Goal: Check status: Check status

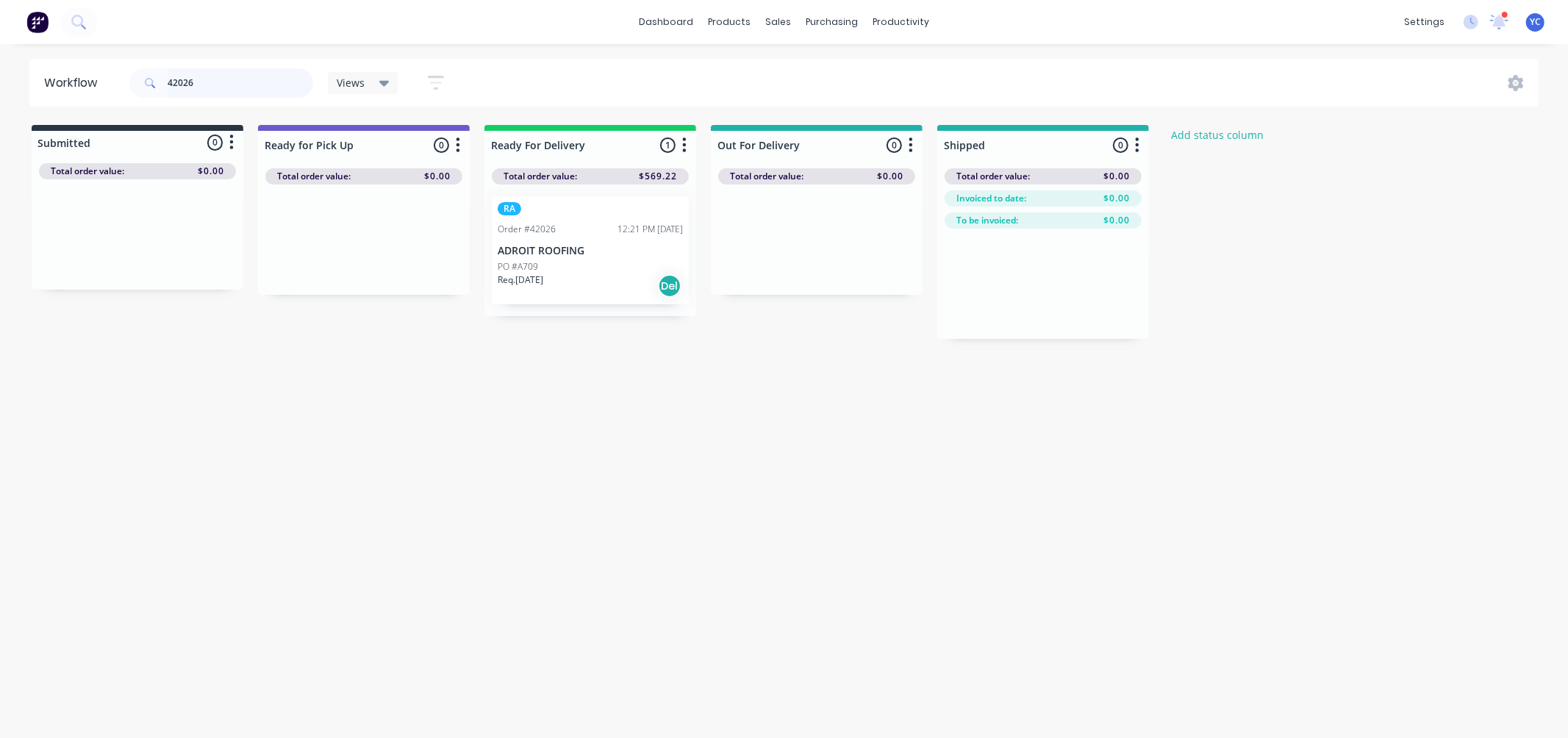
click at [223, 83] on input "42026" at bounding box center [240, 83] width 146 height 30
click at [774, 16] on div "sales" at bounding box center [778, 22] width 41 height 22
click at [853, 67] on div "Purchase Orders" at bounding box center [880, 70] width 78 height 13
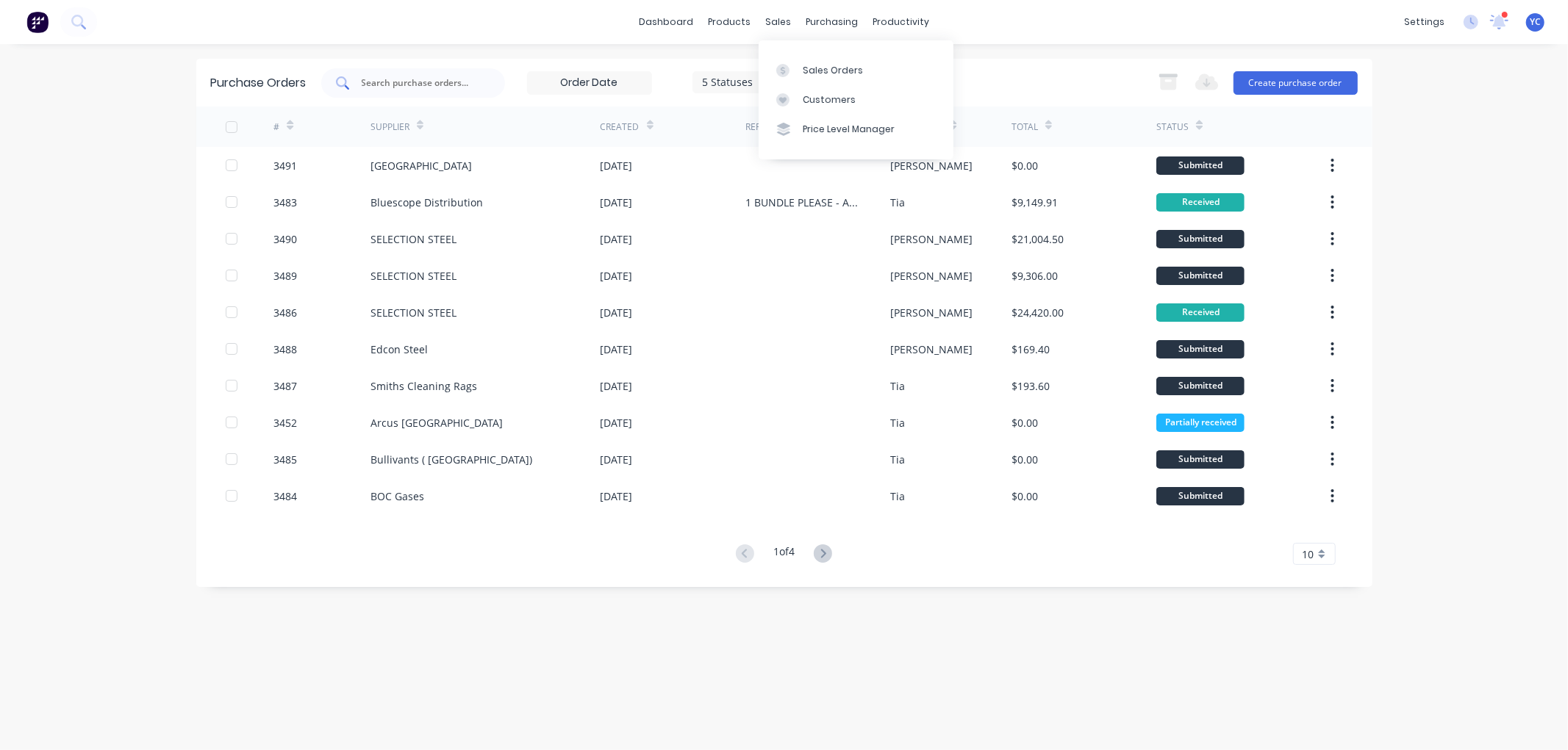
click at [445, 82] on input "text" at bounding box center [421, 82] width 122 height 15
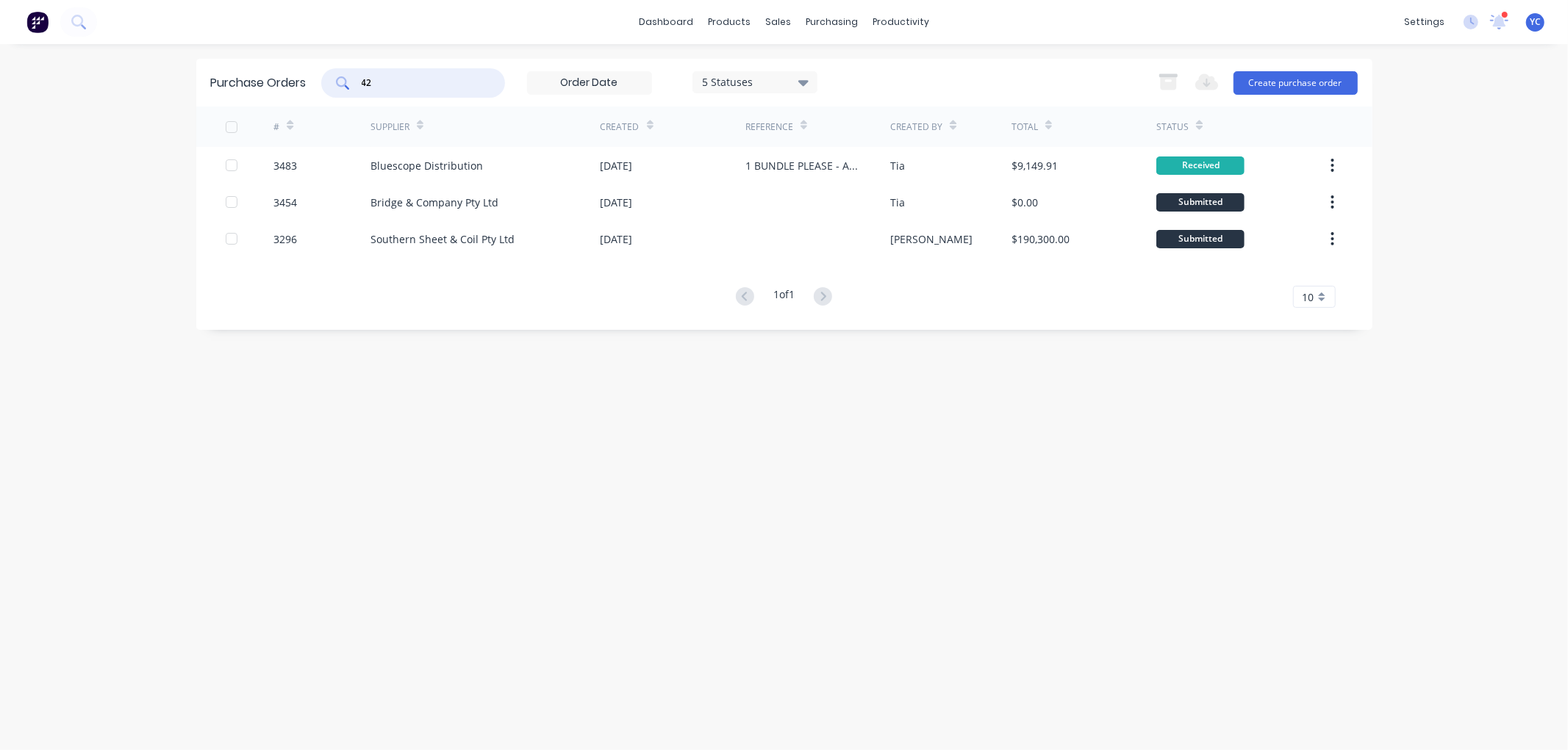
type input "4"
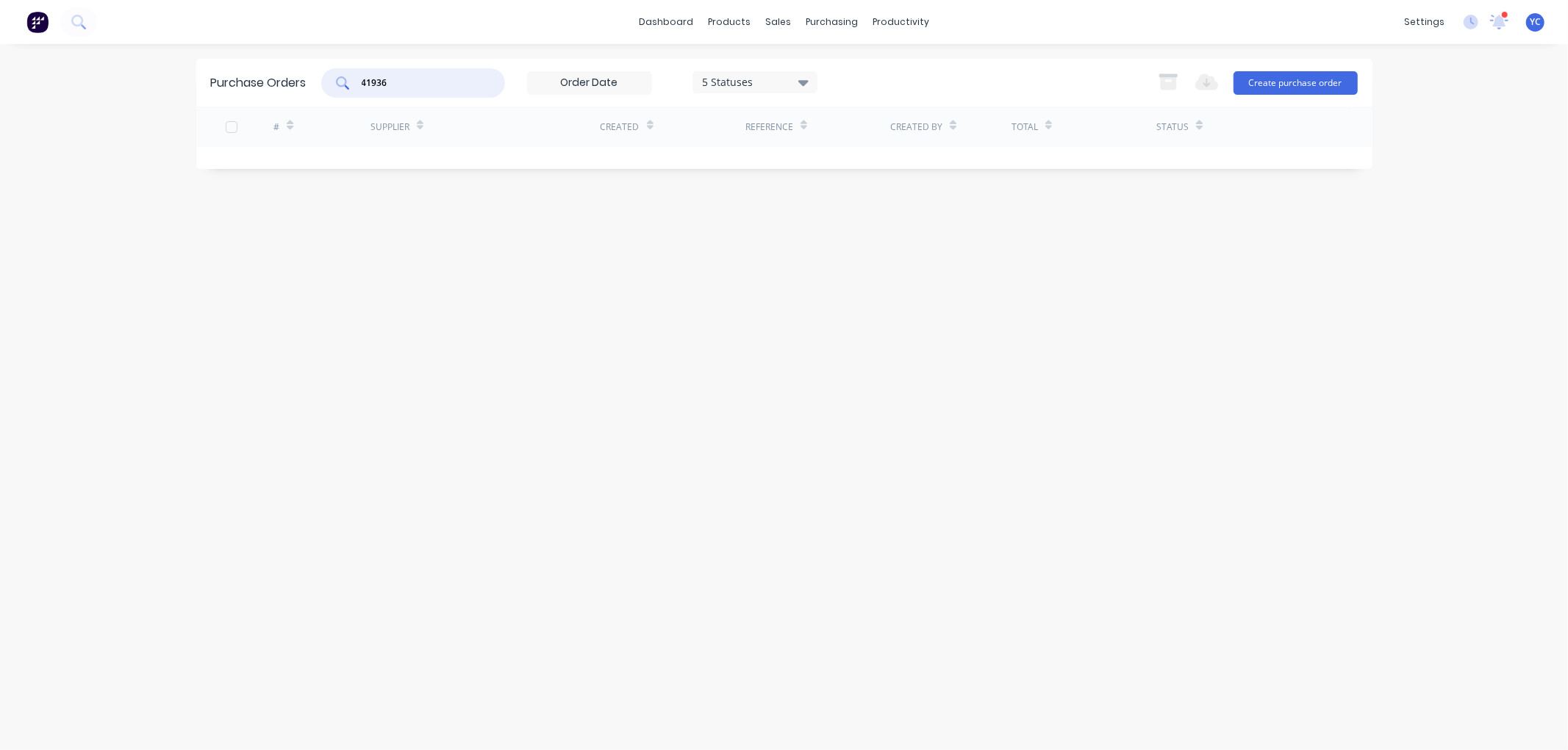
type input "41936"
click at [806, 76] on icon at bounding box center [803, 82] width 10 height 16
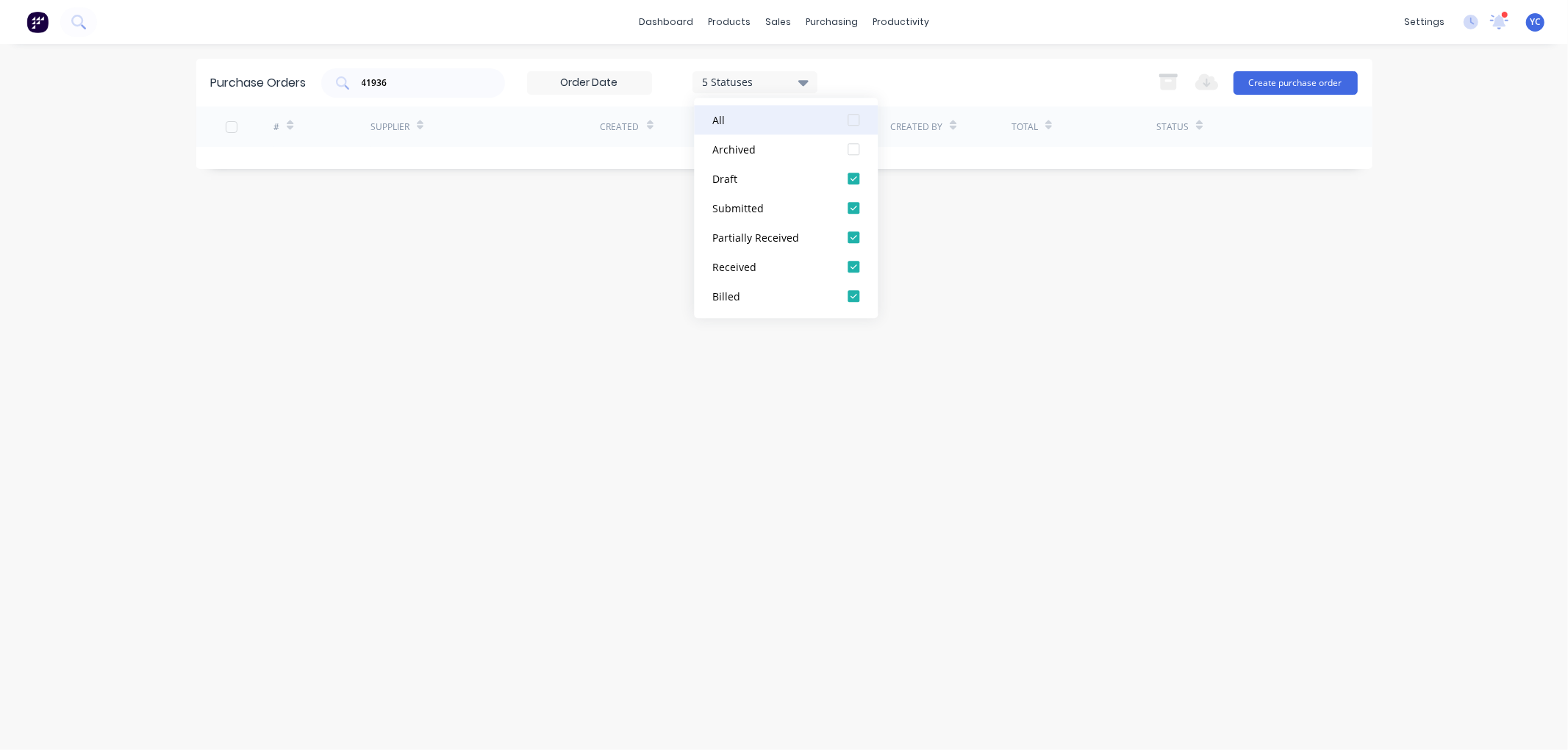
click at [853, 122] on div at bounding box center [853, 120] width 30 height 30
click at [853, 119] on div at bounding box center [853, 120] width 30 height 30
click at [897, 85] on div "41936 7 Statuses 7 Statuses Export to Excel (XLSX) Create purchase order" at bounding box center [840, 83] width 1037 height 30
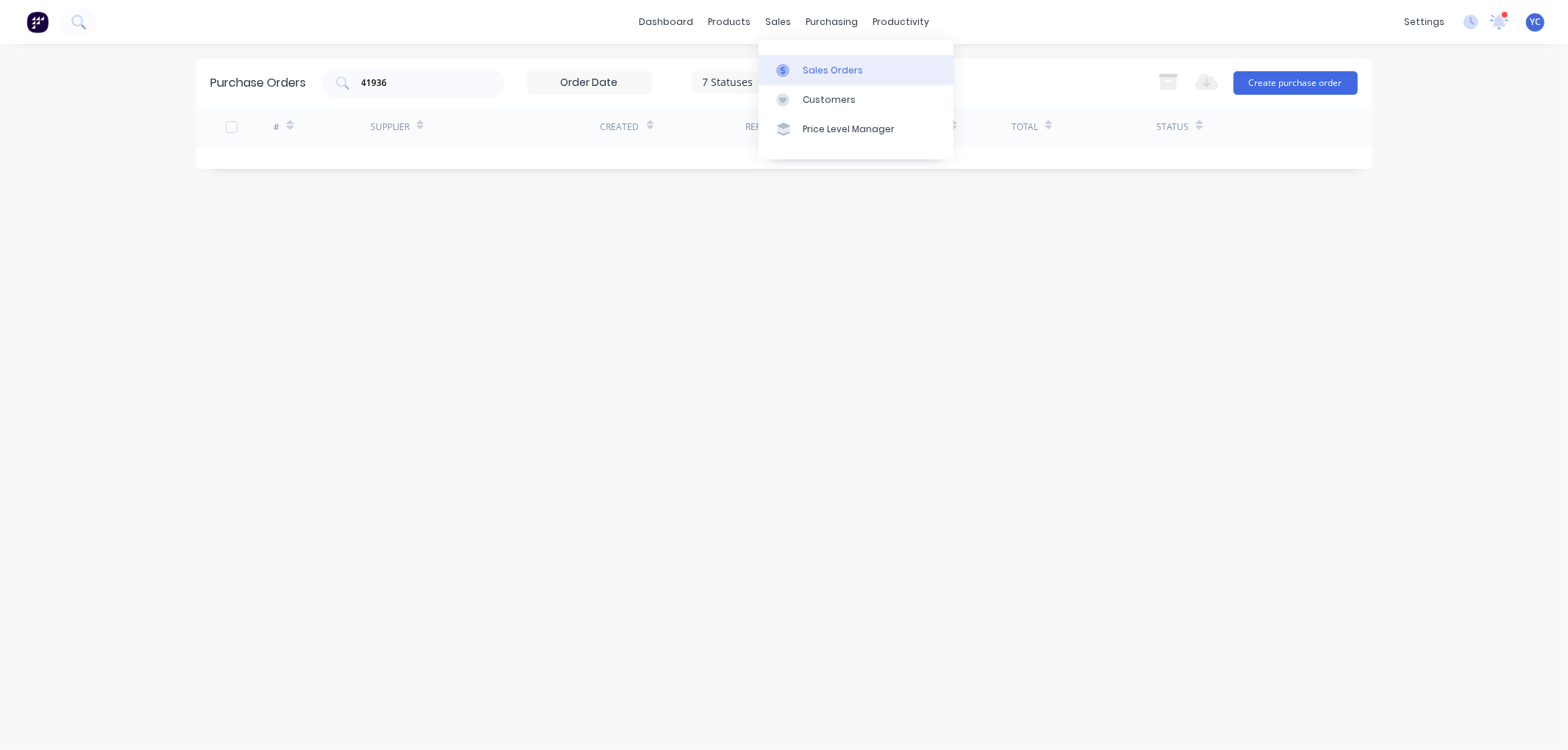
click at [810, 70] on div "Sales Orders" at bounding box center [833, 70] width 60 height 13
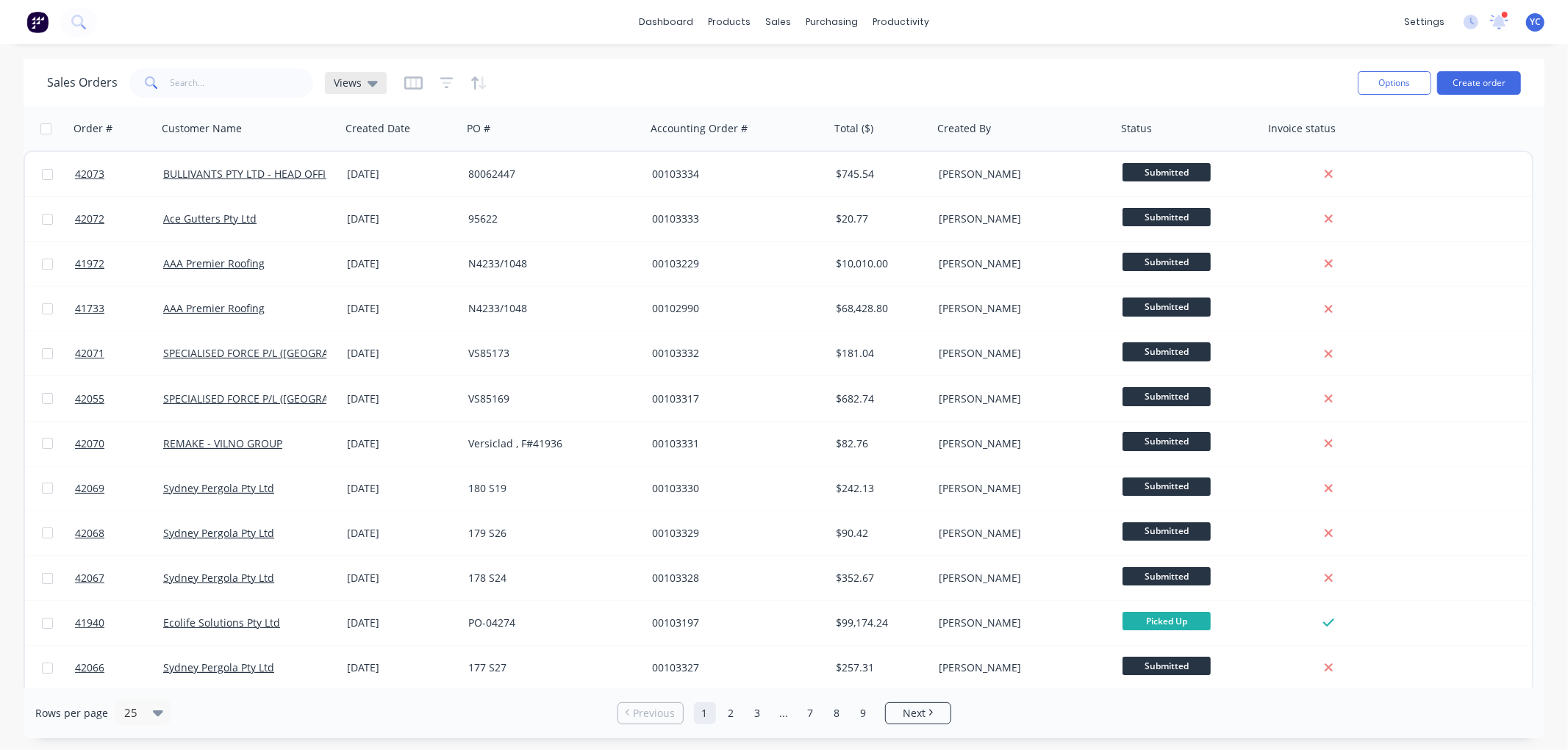
click at [368, 84] on icon at bounding box center [372, 82] width 10 height 16
click at [368, 84] on icon at bounding box center [372, 83] width 10 height 6
click at [239, 89] on input "text" at bounding box center [241, 83] width 143 height 30
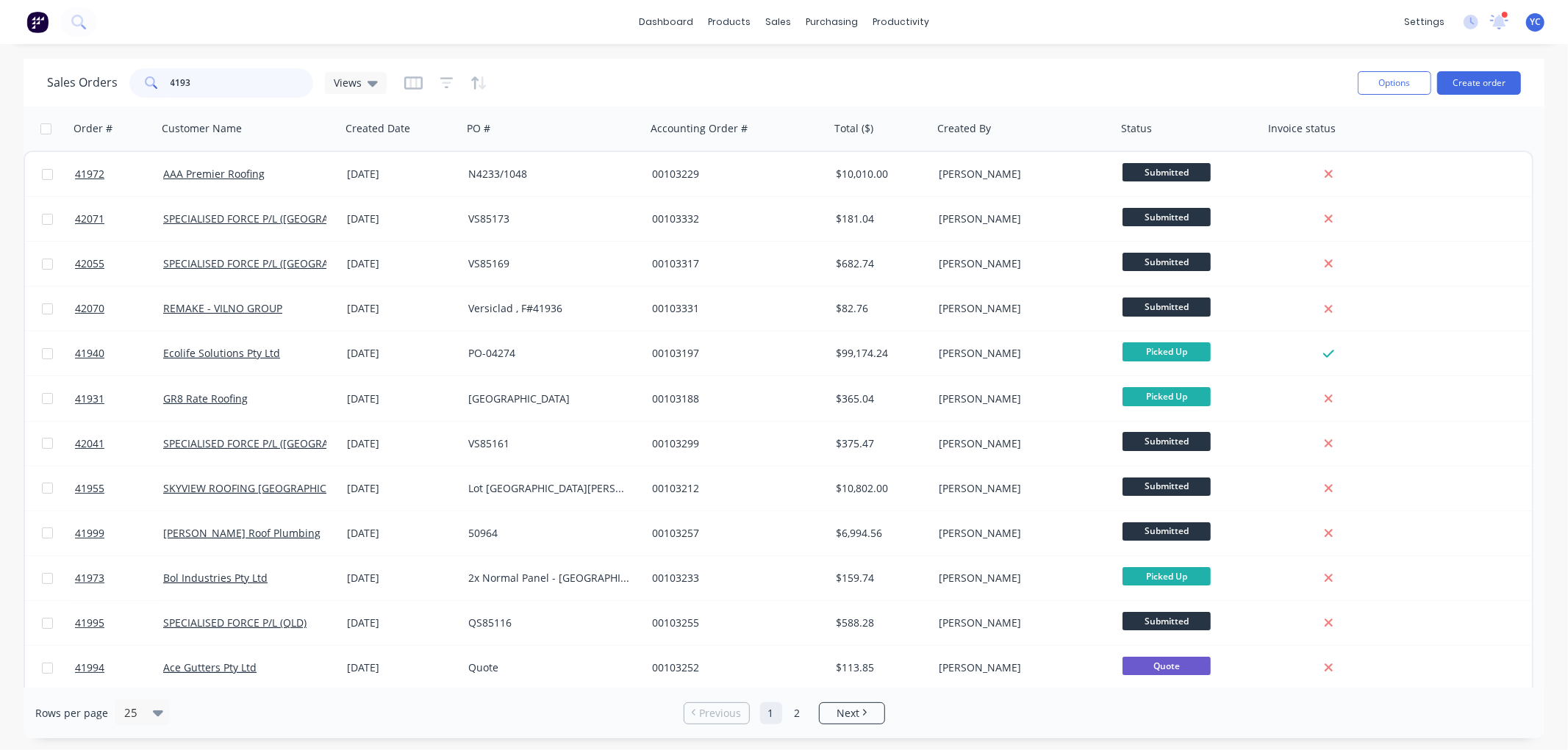
type input "41936"
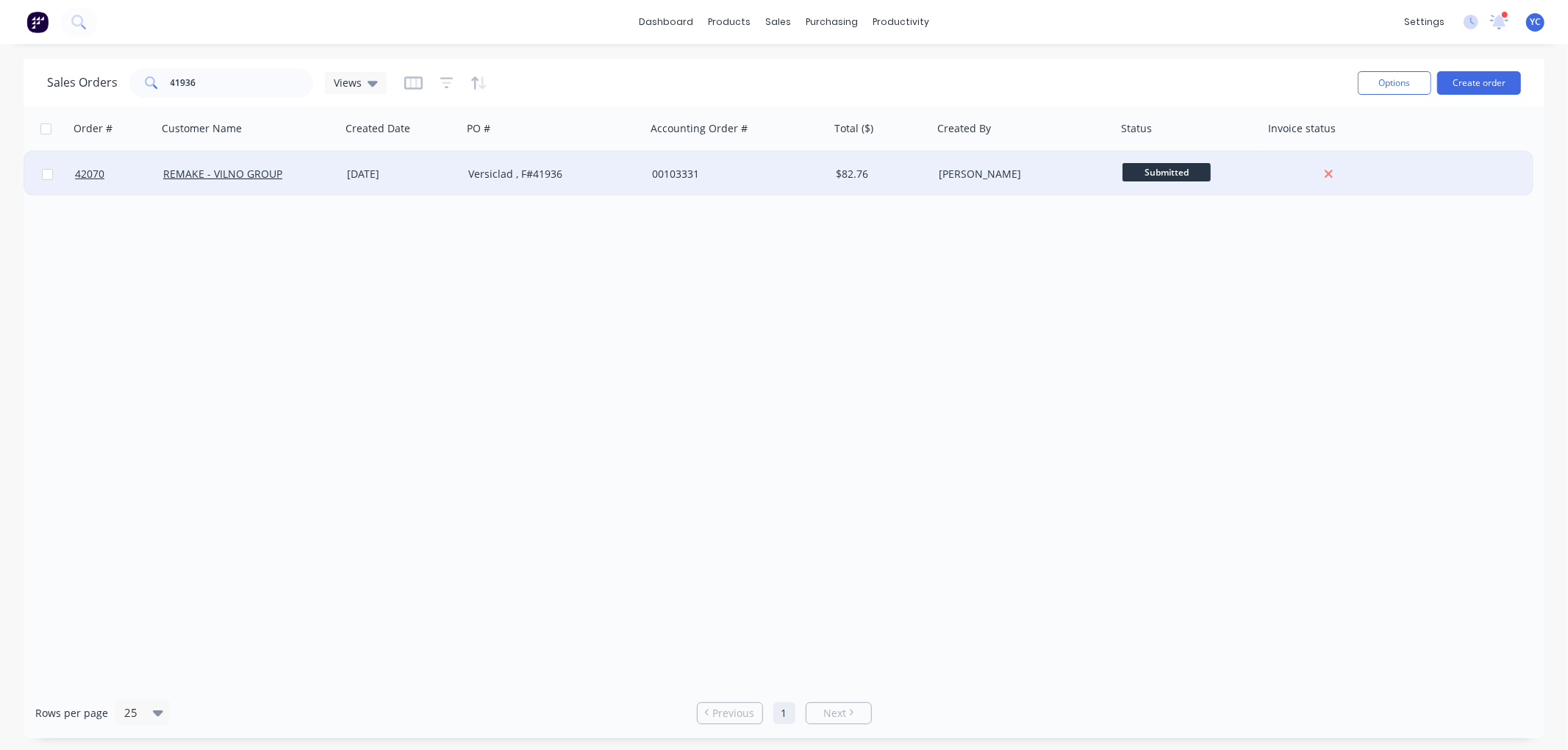
click at [302, 164] on div "REMAKE - VILNO GROUP" at bounding box center [249, 174] width 184 height 44
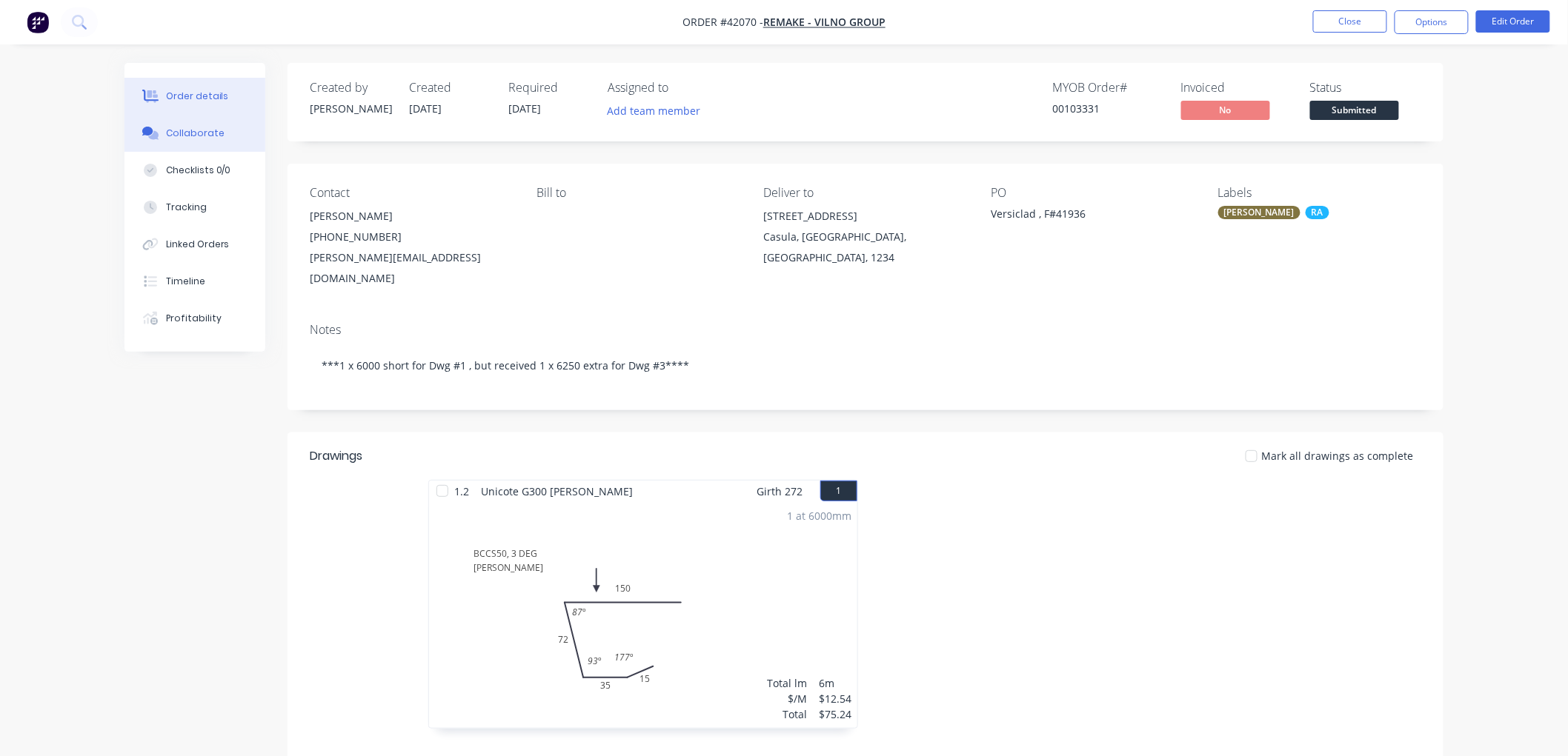
click at [196, 137] on div "Collaborate" at bounding box center [195, 133] width 59 height 13
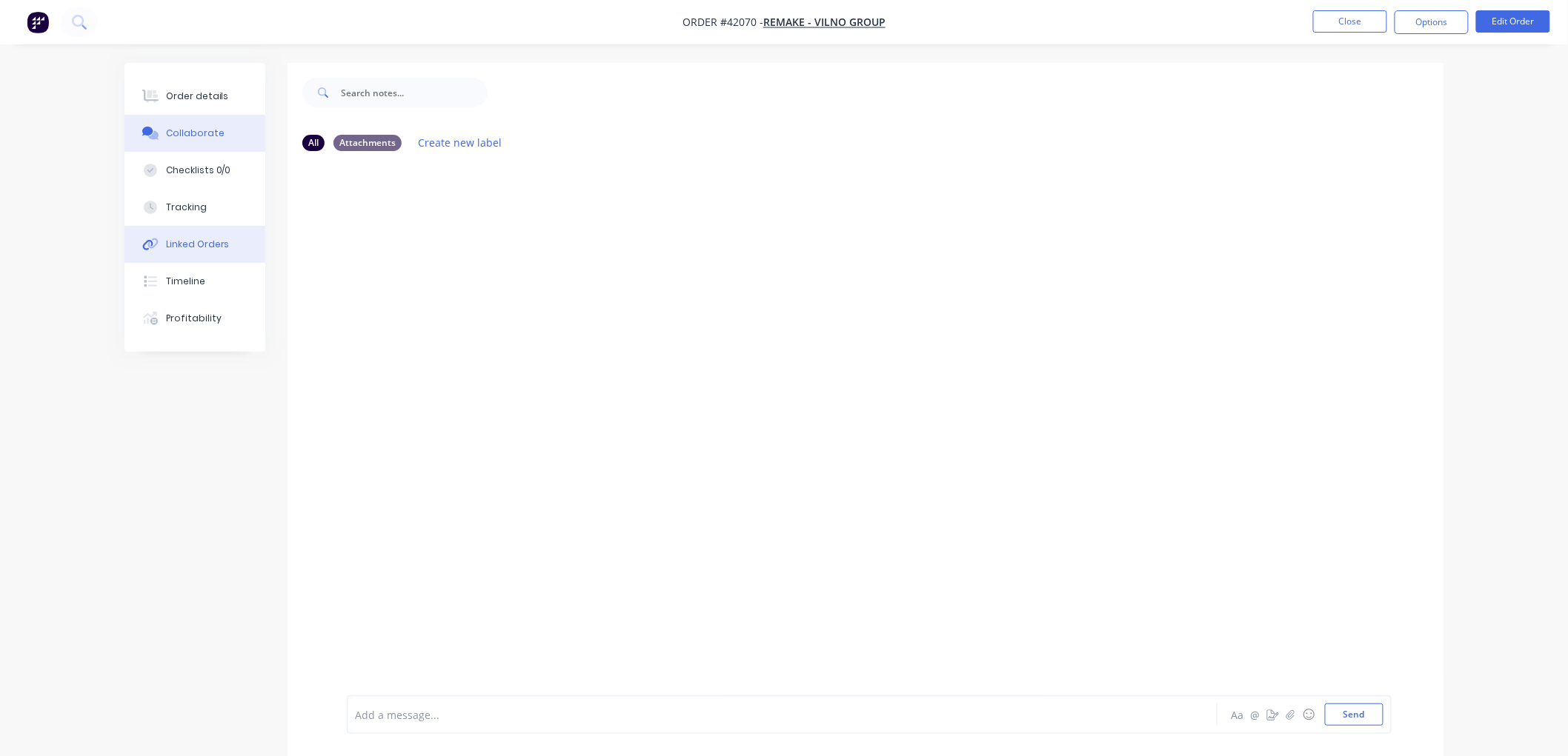
click at [187, 238] on div "Linked Orders" at bounding box center [198, 244] width 64 height 13
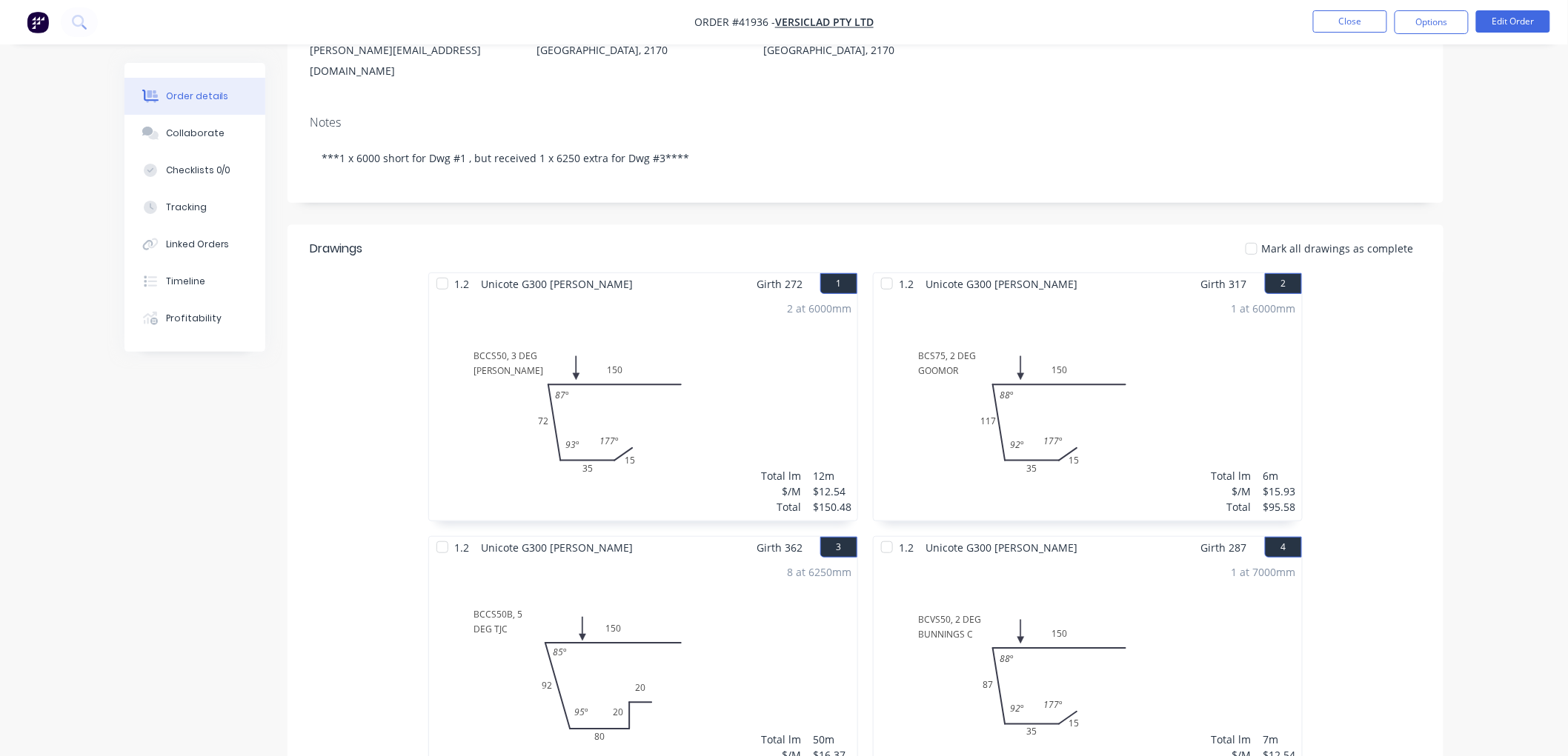
scroll to position [247, 0]
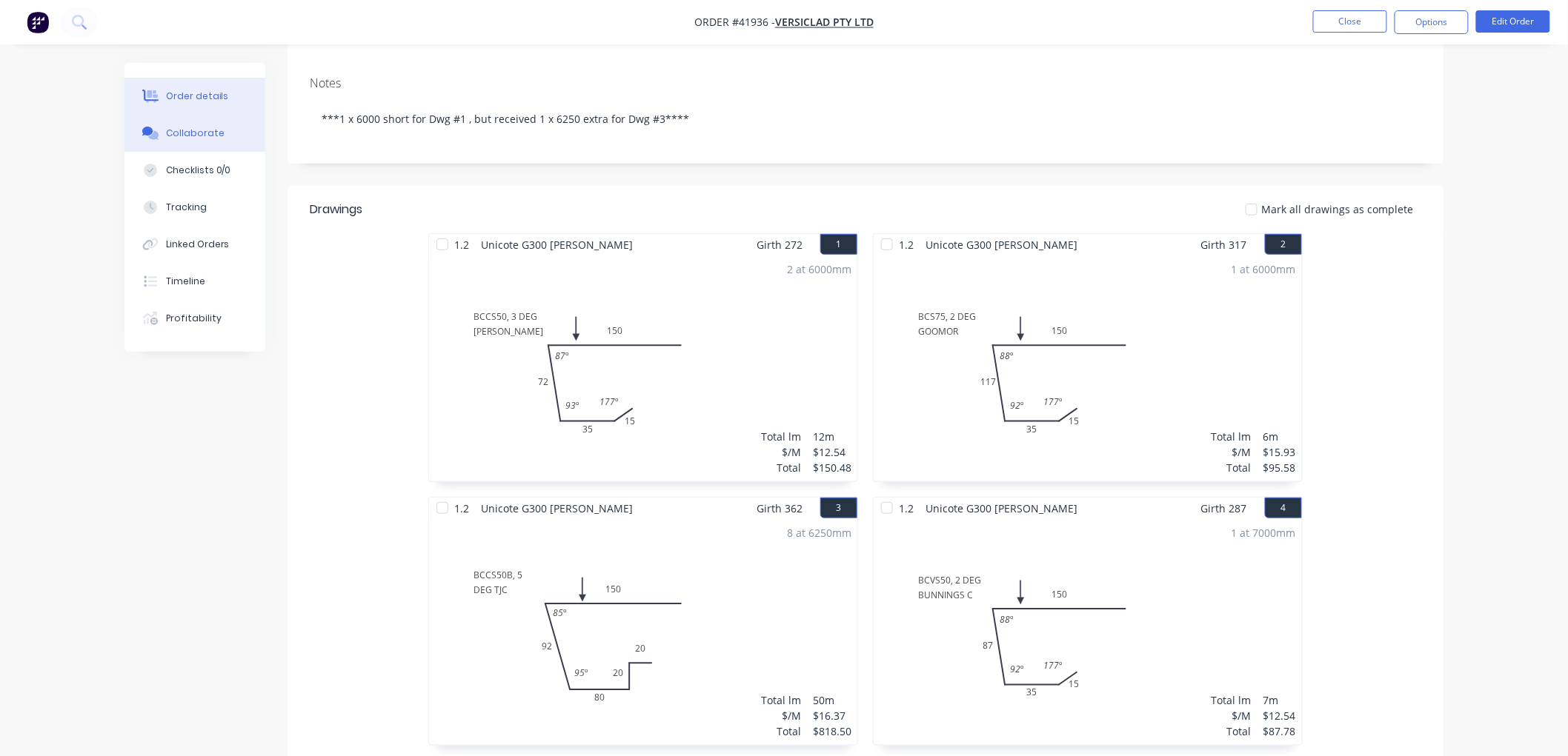
click at [200, 127] on div "Collaborate" at bounding box center [195, 133] width 59 height 13
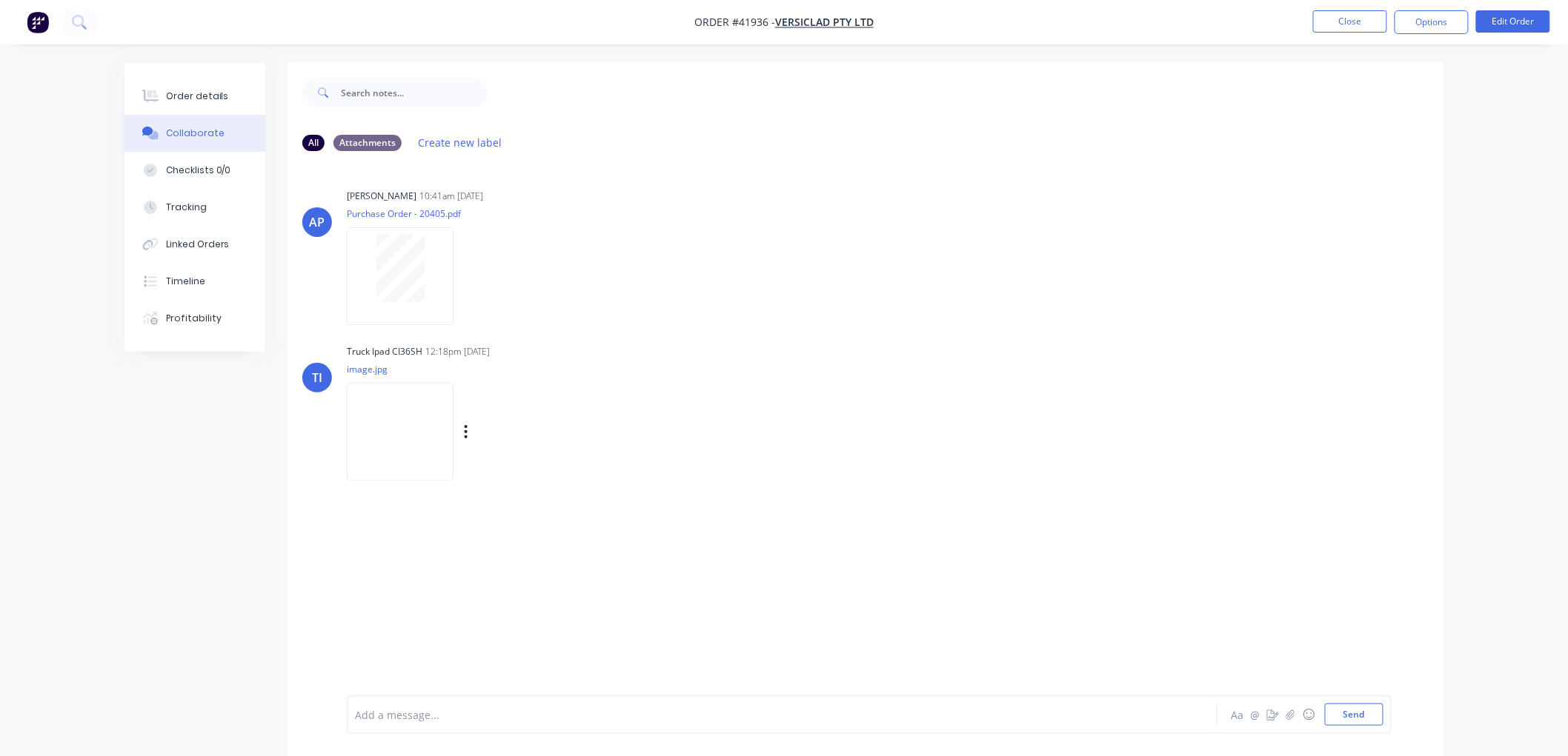
click at [408, 424] on img at bounding box center [400, 431] width 107 height 97
click at [405, 417] on img at bounding box center [400, 431] width 107 height 97
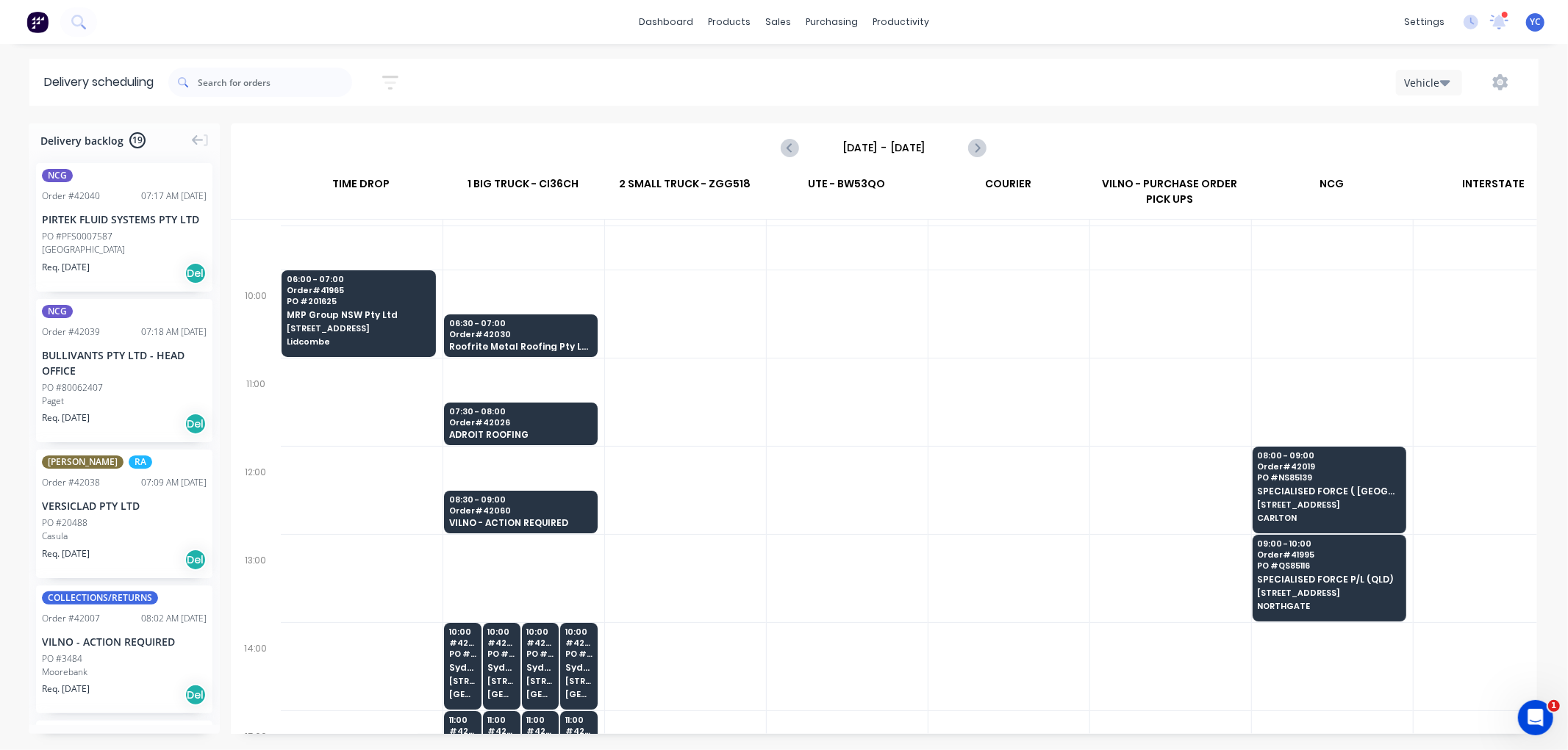
scroll to position [326, 1]
